Goal: Task Accomplishment & Management: Manage account settings

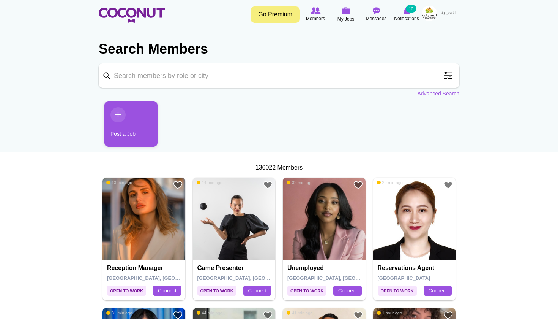
click at [145, 220] on img at bounding box center [144, 218] width 83 height 83
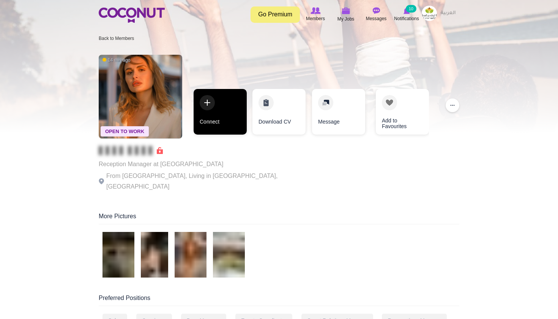
click at [220, 116] on link "Connect" at bounding box center [220, 112] width 53 height 46
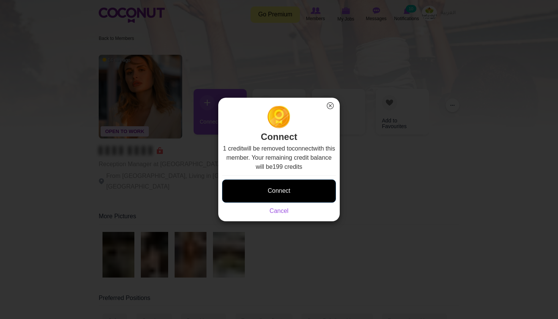
click at [268, 189] on button "Connect" at bounding box center [279, 190] width 114 height 23
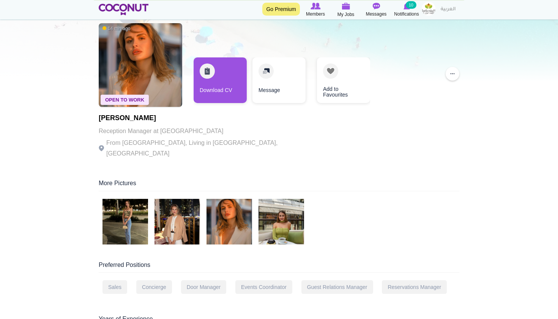
scroll to position [52, 0]
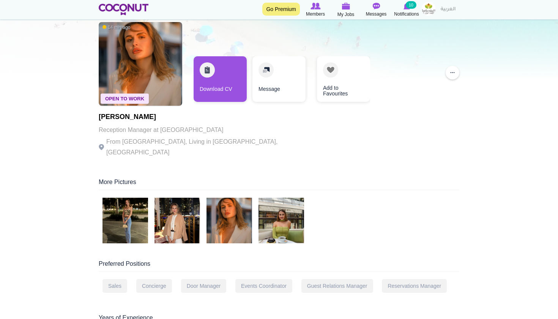
click at [115, 214] on img at bounding box center [126, 220] width 46 height 46
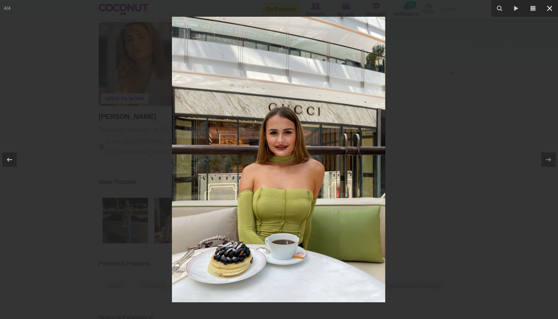
click at [551, 10] on icon at bounding box center [549, 8] width 5 height 5
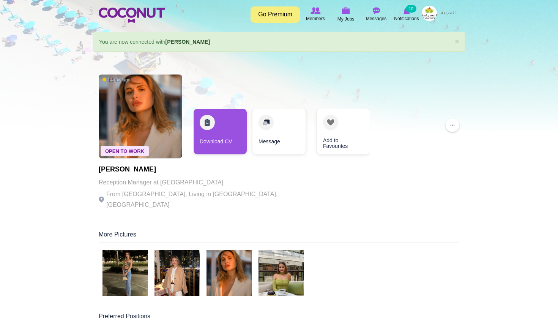
click at [428, 9] on img at bounding box center [429, 13] width 15 height 15
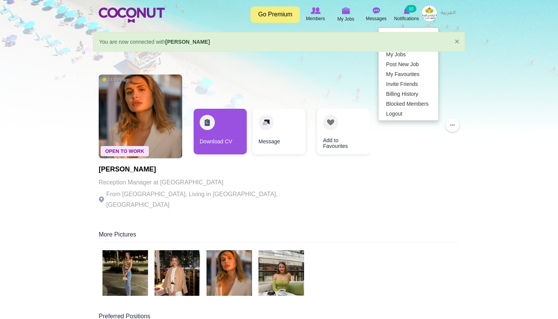
click at [456, 43] on link "×" at bounding box center [457, 41] width 5 height 8
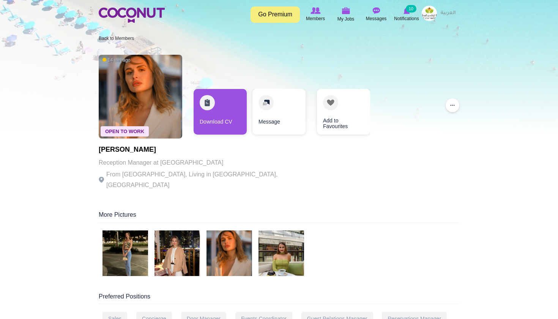
click at [431, 16] on img at bounding box center [429, 13] width 15 height 15
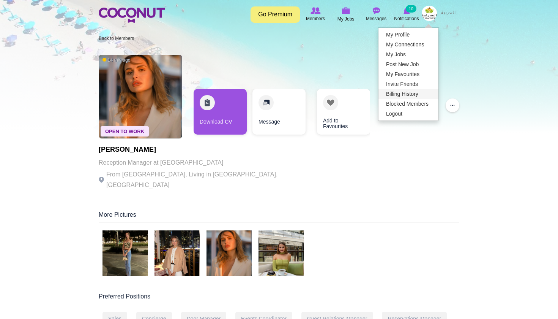
click at [392, 93] on link "Billing History" at bounding box center [409, 94] width 60 height 10
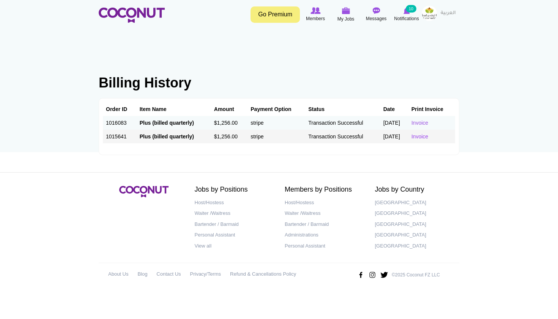
click at [425, 135] on link "Invoice" at bounding box center [420, 136] width 17 height 6
click at [423, 134] on link "Invoice" at bounding box center [420, 136] width 17 height 6
click at [426, 14] on img at bounding box center [429, 13] width 15 height 15
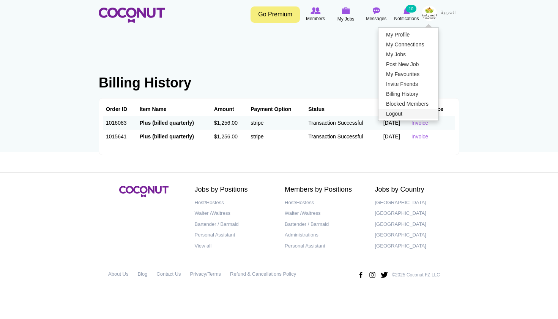
click at [411, 113] on link "Logout" at bounding box center [409, 114] width 60 height 10
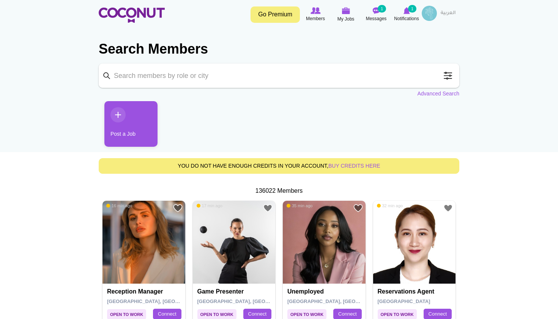
click at [430, 13] on img at bounding box center [429, 13] width 15 height 15
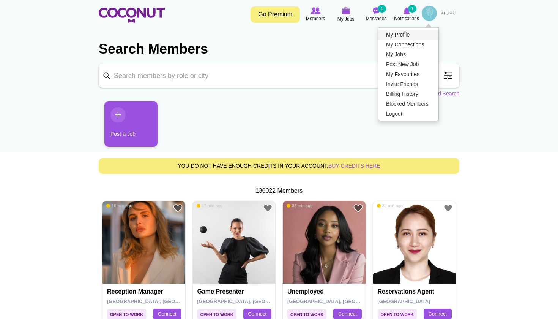
click at [409, 33] on link "My Profile" at bounding box center [409, 35] width 60 height 10
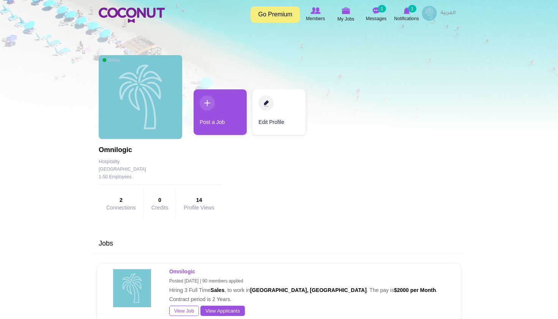
click at [430, 12] on img at bounding box center [429, 13] width 15 height 15
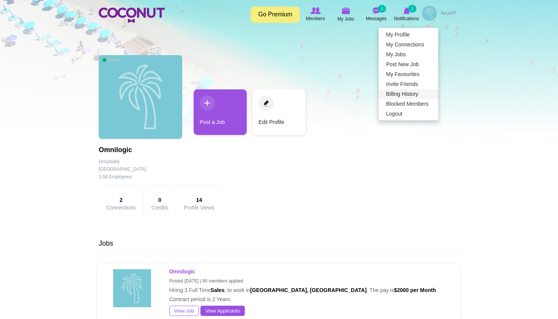
click at [402, 95] on link "Billing History" at bounding box center [409, 94] width 60 height 10
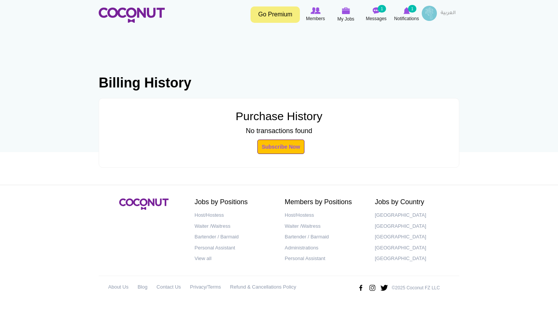
click at [433, 13] on img at bounding box center [429, 13] width 15 height 15
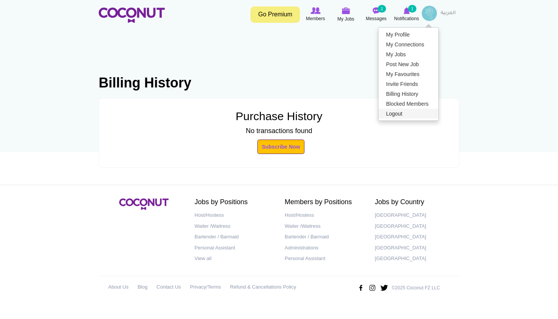
click at [410, 116] on link "Logout" at bounding box center [409, 114] width 60 height 10
